Goal: Task Accomplishment & Management: Complete application form

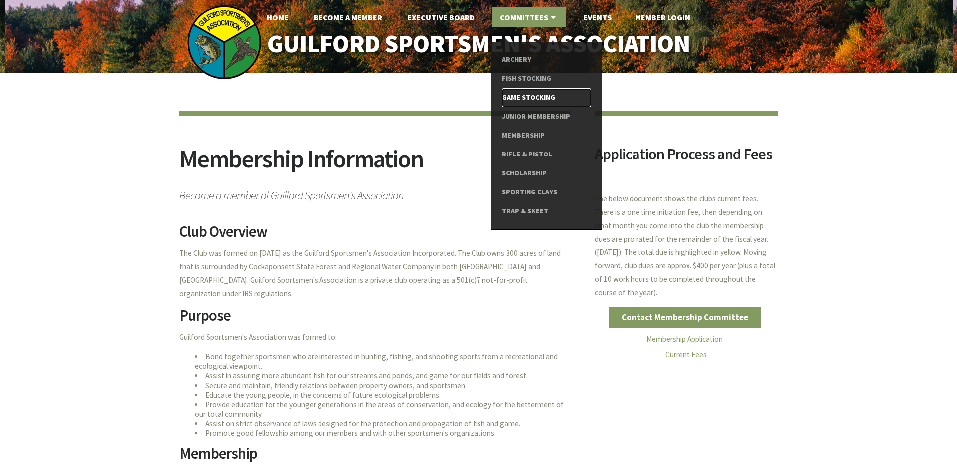
click at [522, 98] on link "Game Stocking" at bounding box center [546, 97] width 89 height 19
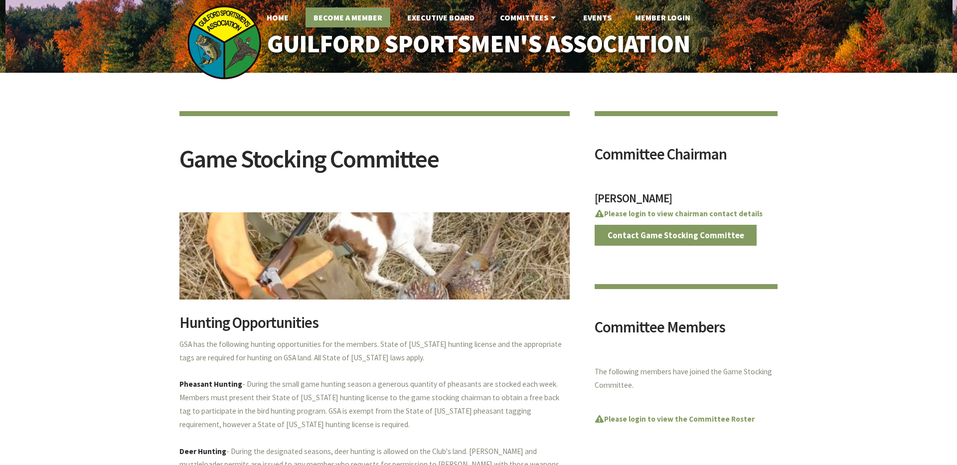
click at [356, 15] on link "Become A Member" at bounding box center [348, 17] width 85 height 20
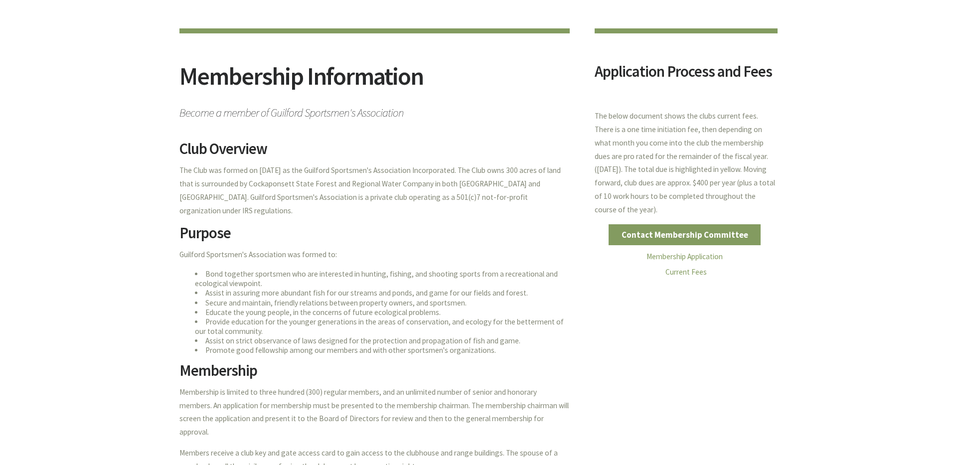
scroll to position [83, 0]
click at [125, 287] on div "Membership Information Become a member of Guilford Sportsmen's Association Club…" at bounding box center [478, 251] width 957 height 522
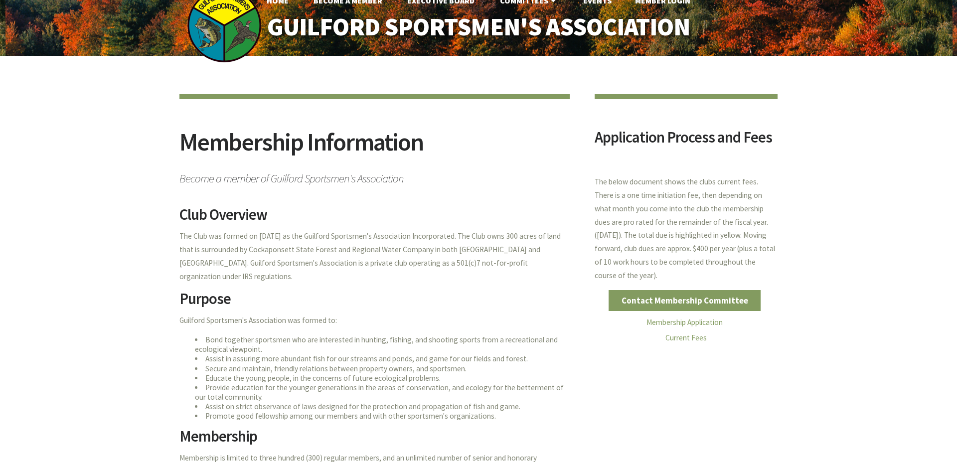
scroll to position [0, 0]
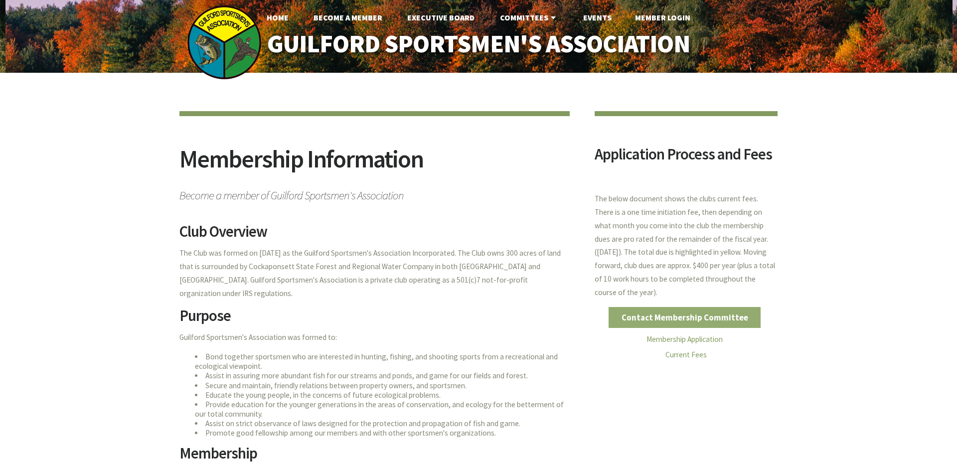
click at [677, 313] on link "Contact Membership Committee" at bounding box center [685, 317] width 152 height 21
click at [683, 338] on link "Membership Application" at bounding box center [685, 339] width 76 height 9
